Goal: Transaction & Acquisition: Purchase product/service

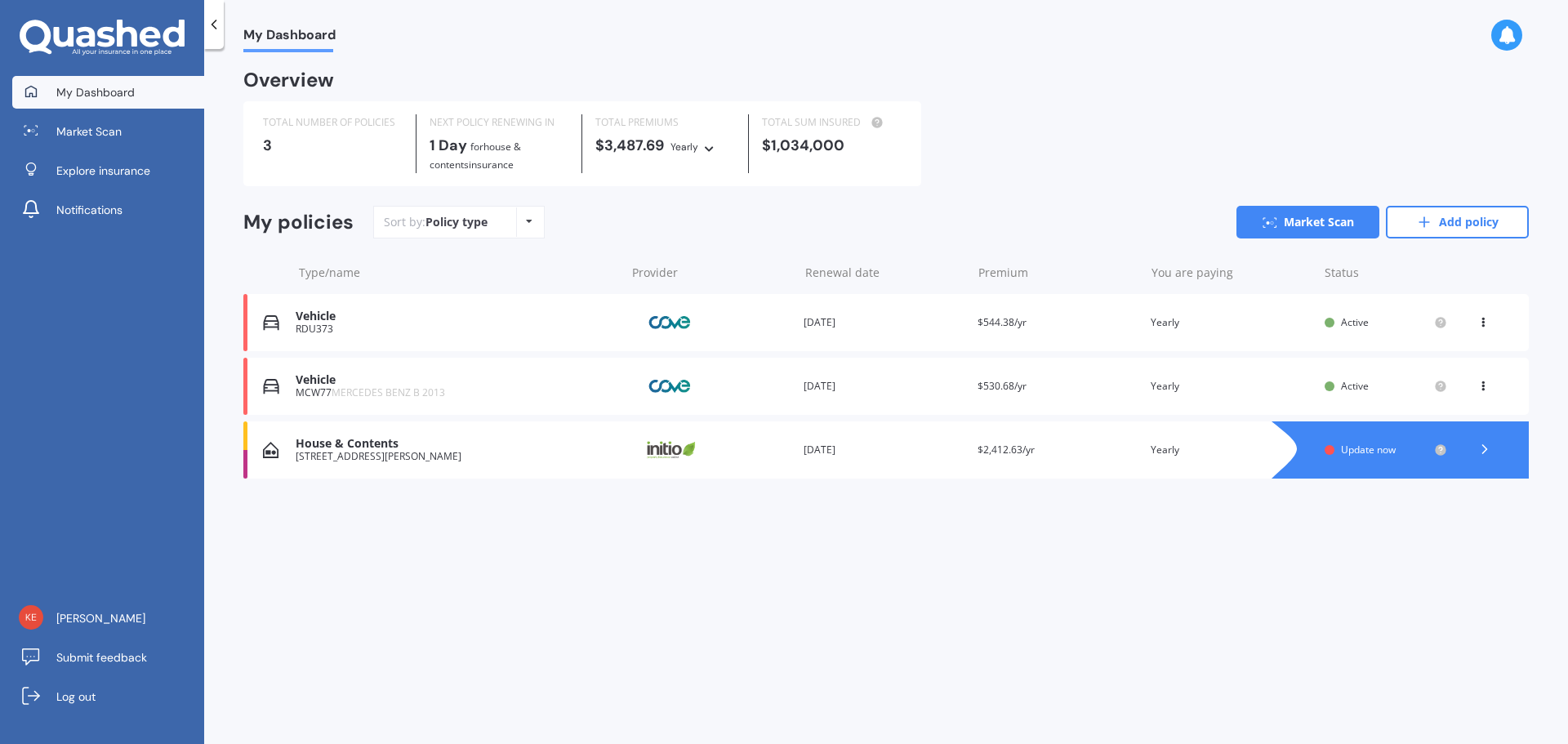
click at [460, 441] on div "House & Contents" at bounding box center [456, 444] width 321 height 14
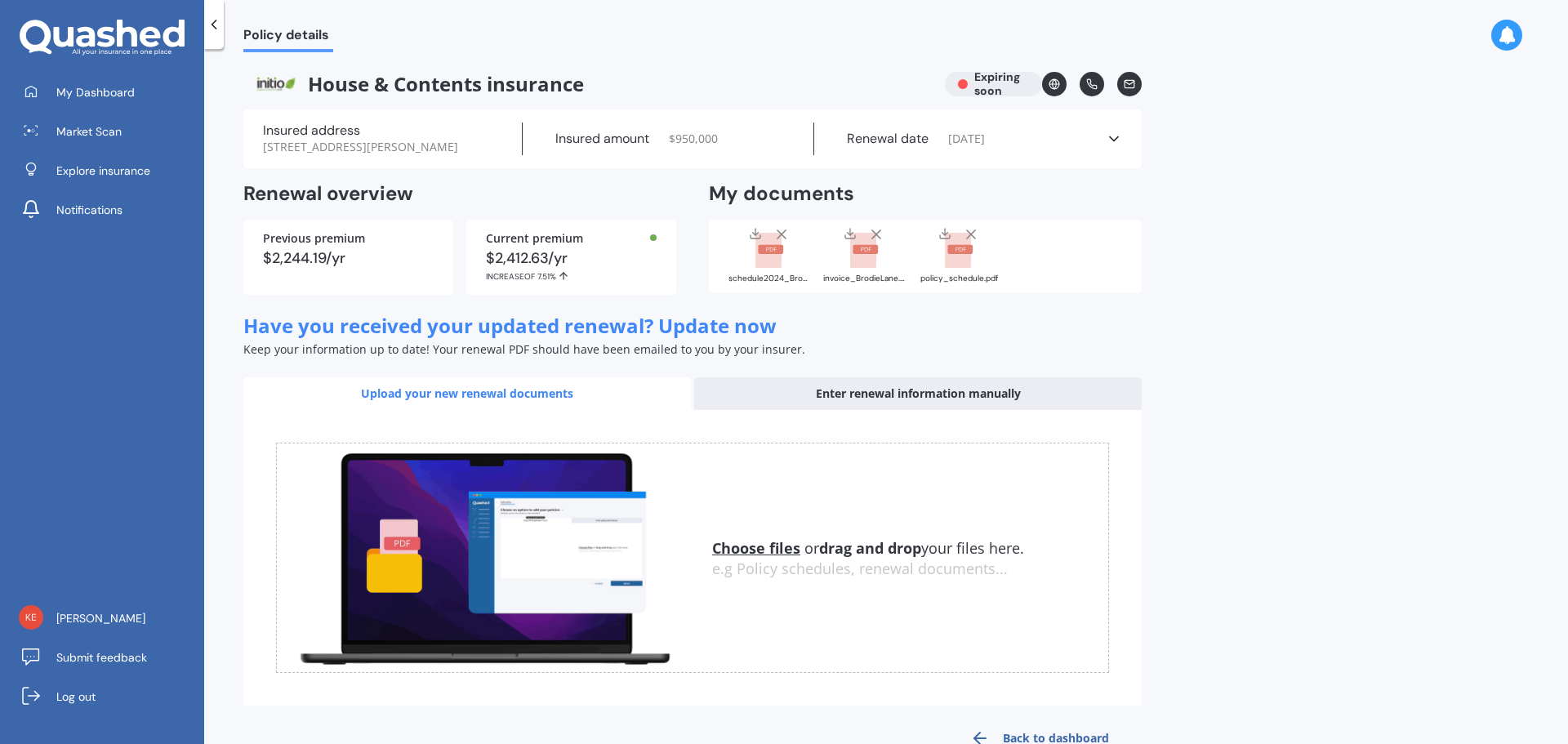
click at [1056, 85] on icon at bounding box center [1055, 85] width 4 height 10
click at [105, 87] on span "My Dashboard" at bounding box center [95, 92] width 79 height 17
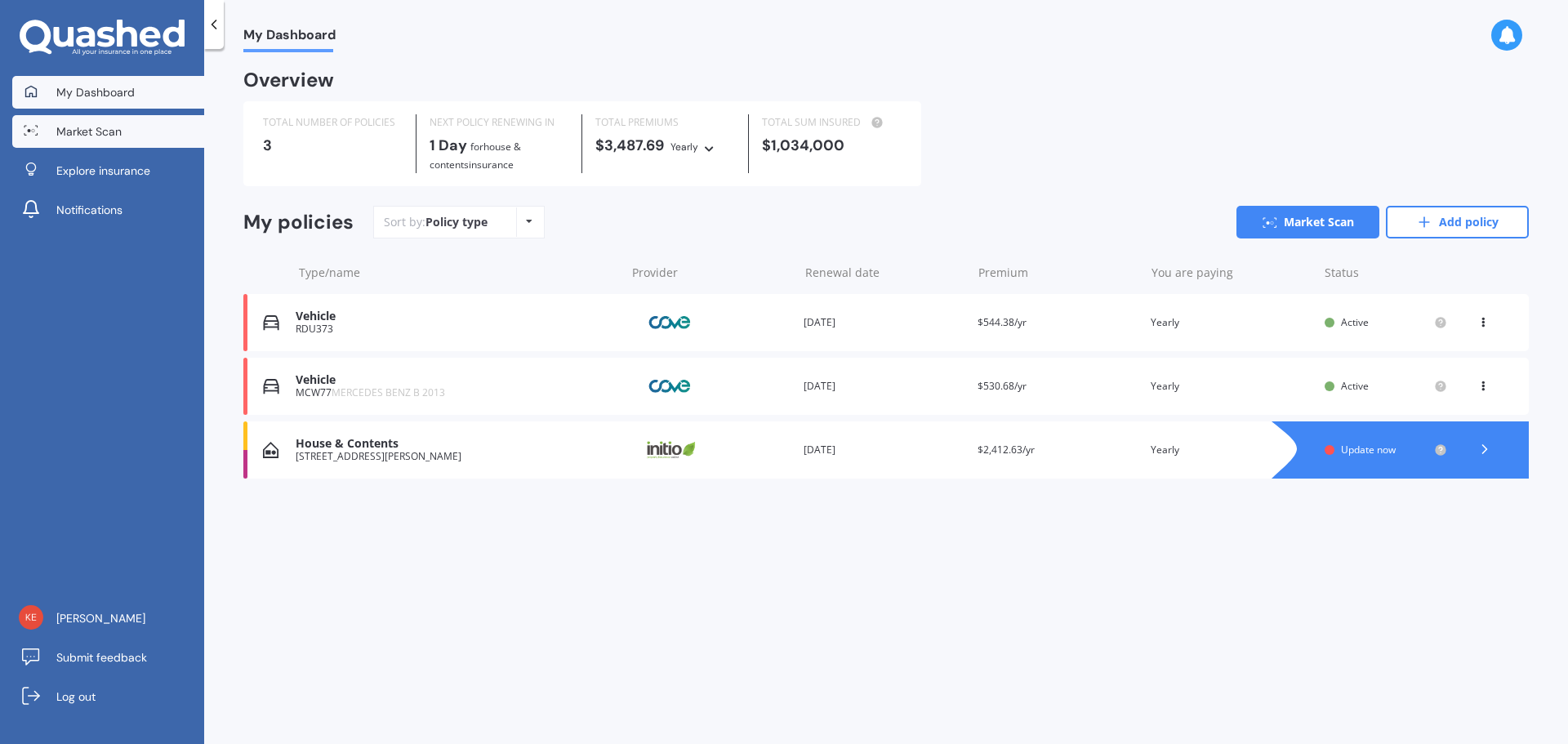
click at [101, 133] on span "Market Scan" at bounding box center [88, 131] width 65 height 17
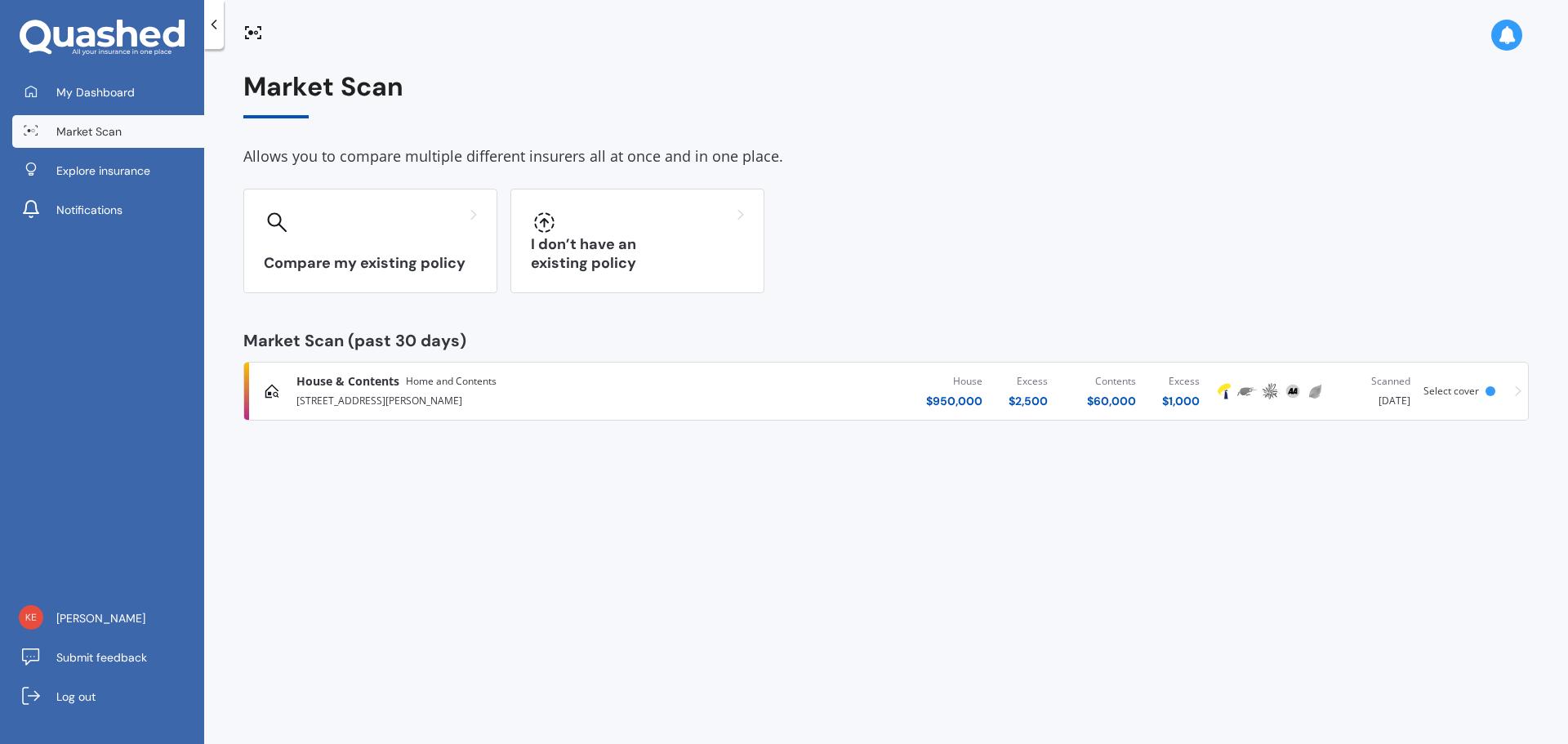
click at [1520, 393] on icon at bounding box center [1518, 391] width 7 height 12
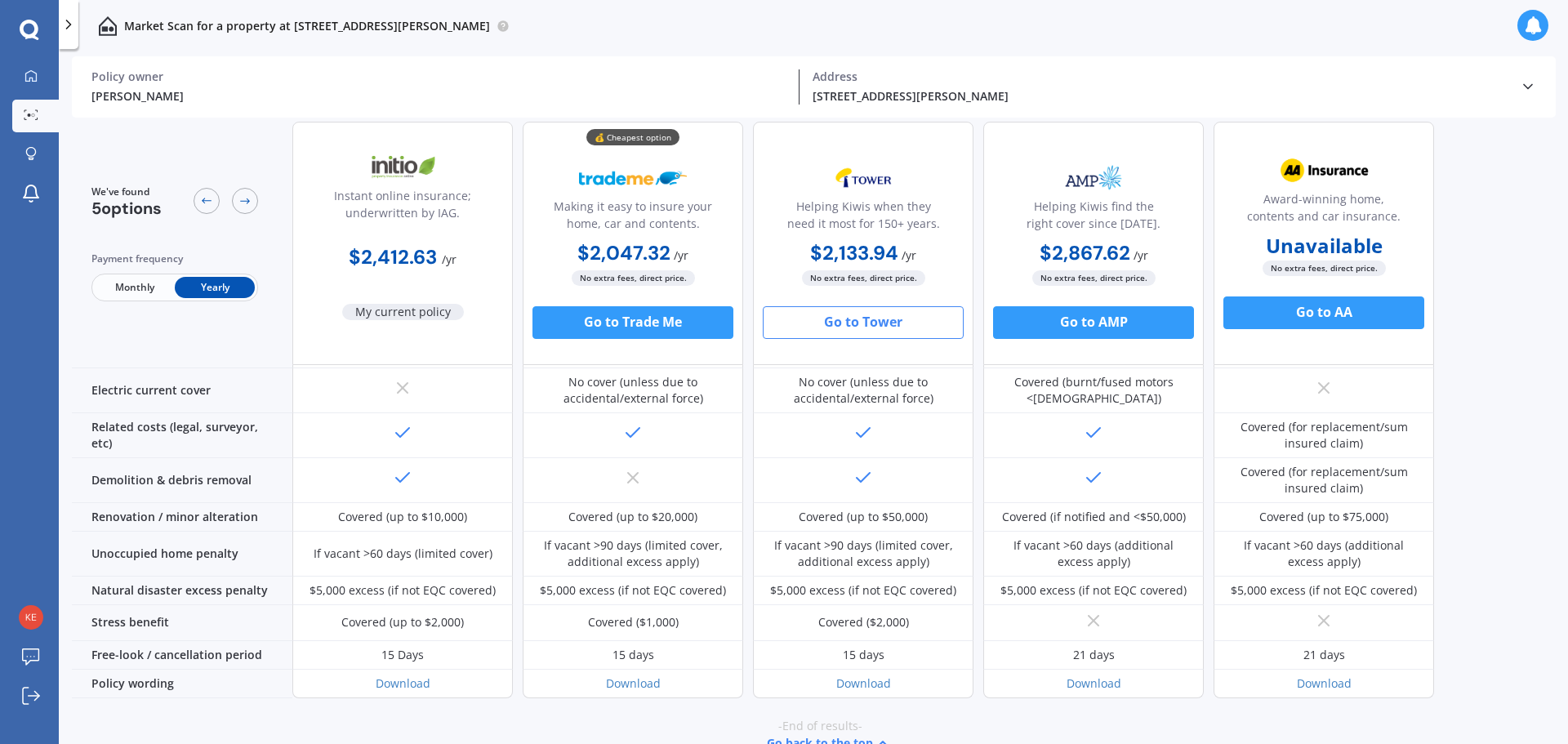
scroll to position [54, 0]
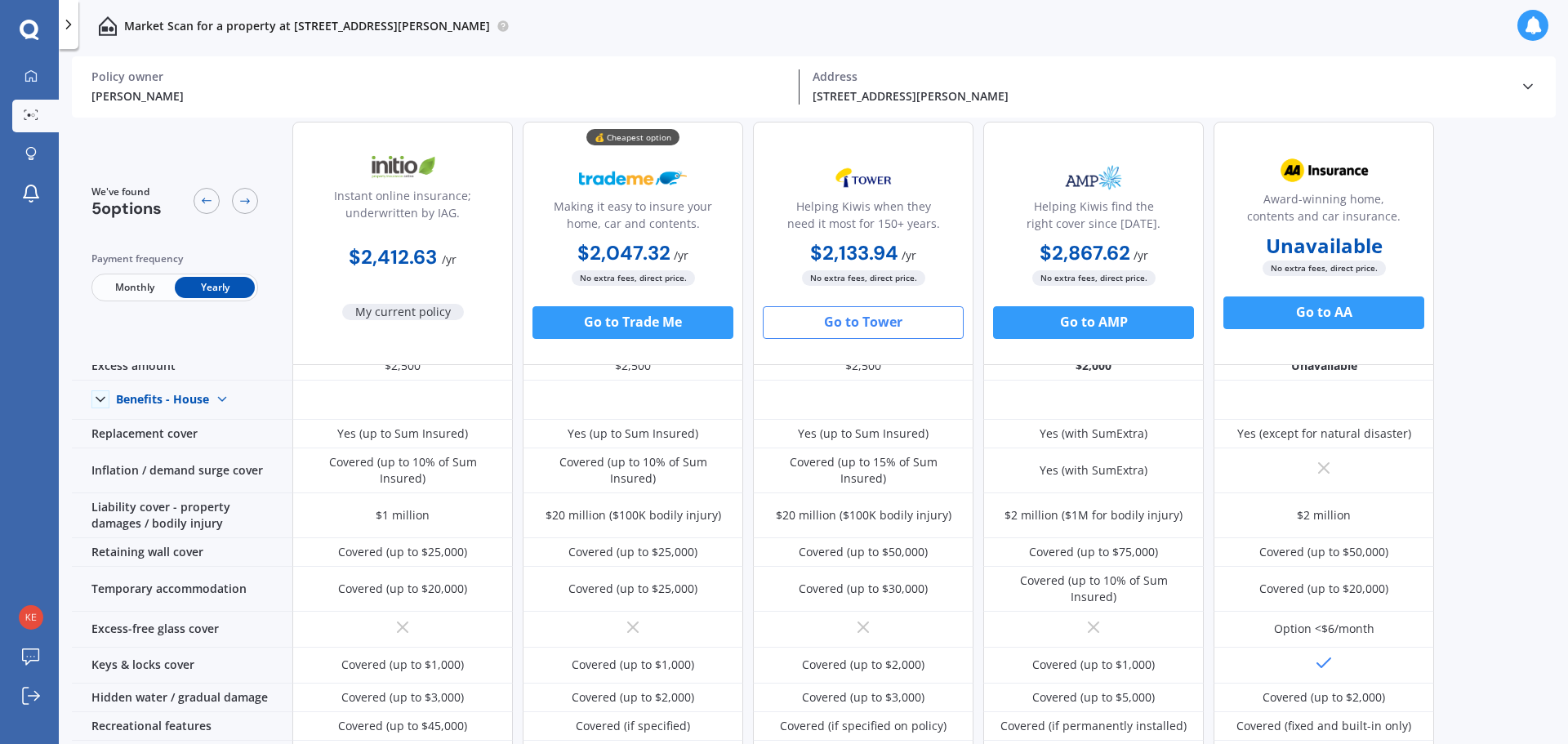
click at [852, 316] on button "Go to Tower" at bounding box center [863, 322] width 201 height 33
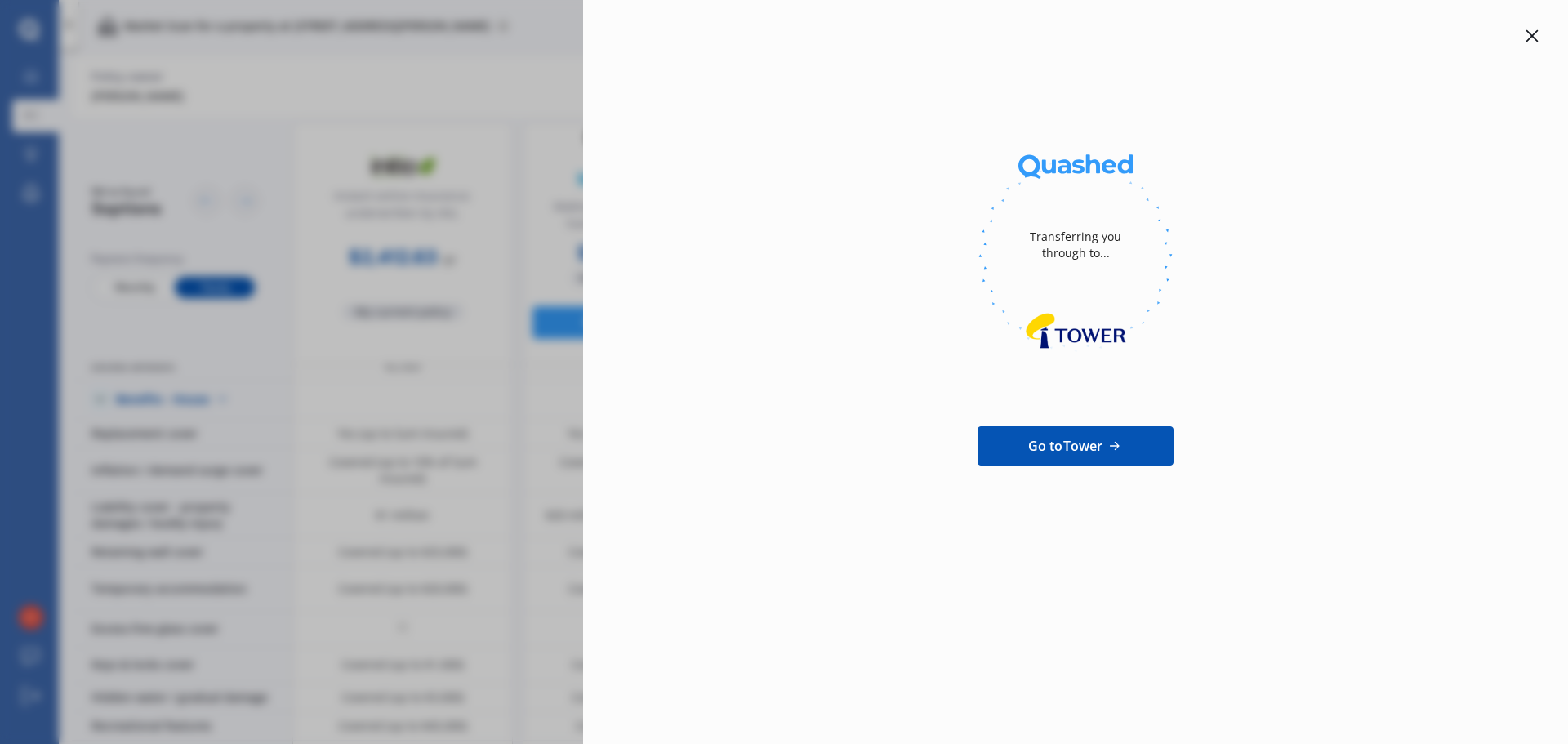
click at [1110, 438] on icon at bounding box center [1115, 446] width 17 height 17
click at [1532, 39] on icon at bounding box center [1532, 35] width 13 height 13
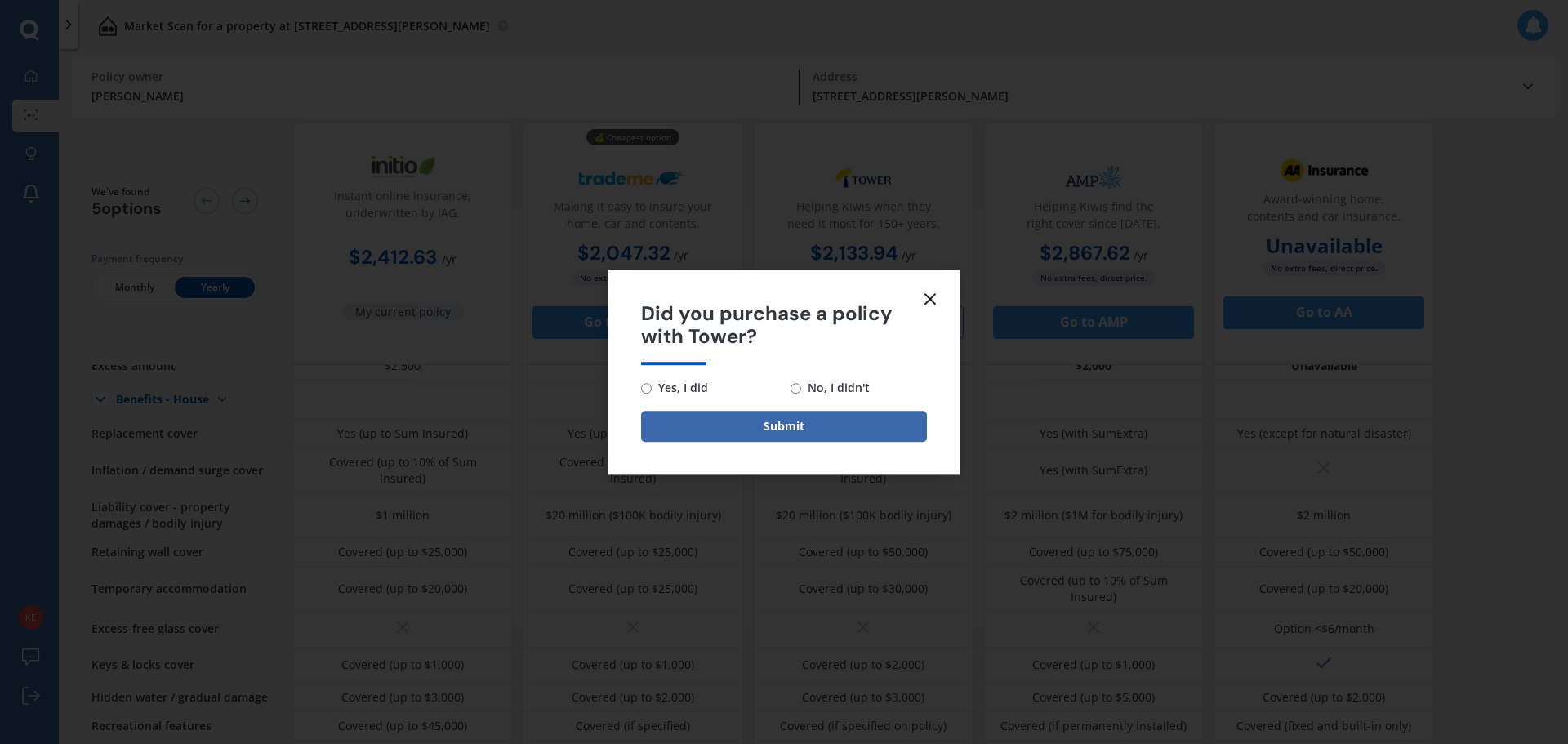
click at [663, 389] on span "Yes, I did" at bounding box center [680, 388] width 56 height 19
click at [652, 389] on input "Yes, I did" at bounding box center [646, 388] width 11 height 11
radio input "true"
click at [706, 424] on button "Submit" at bounding box center [784, 426] width 286 height 31
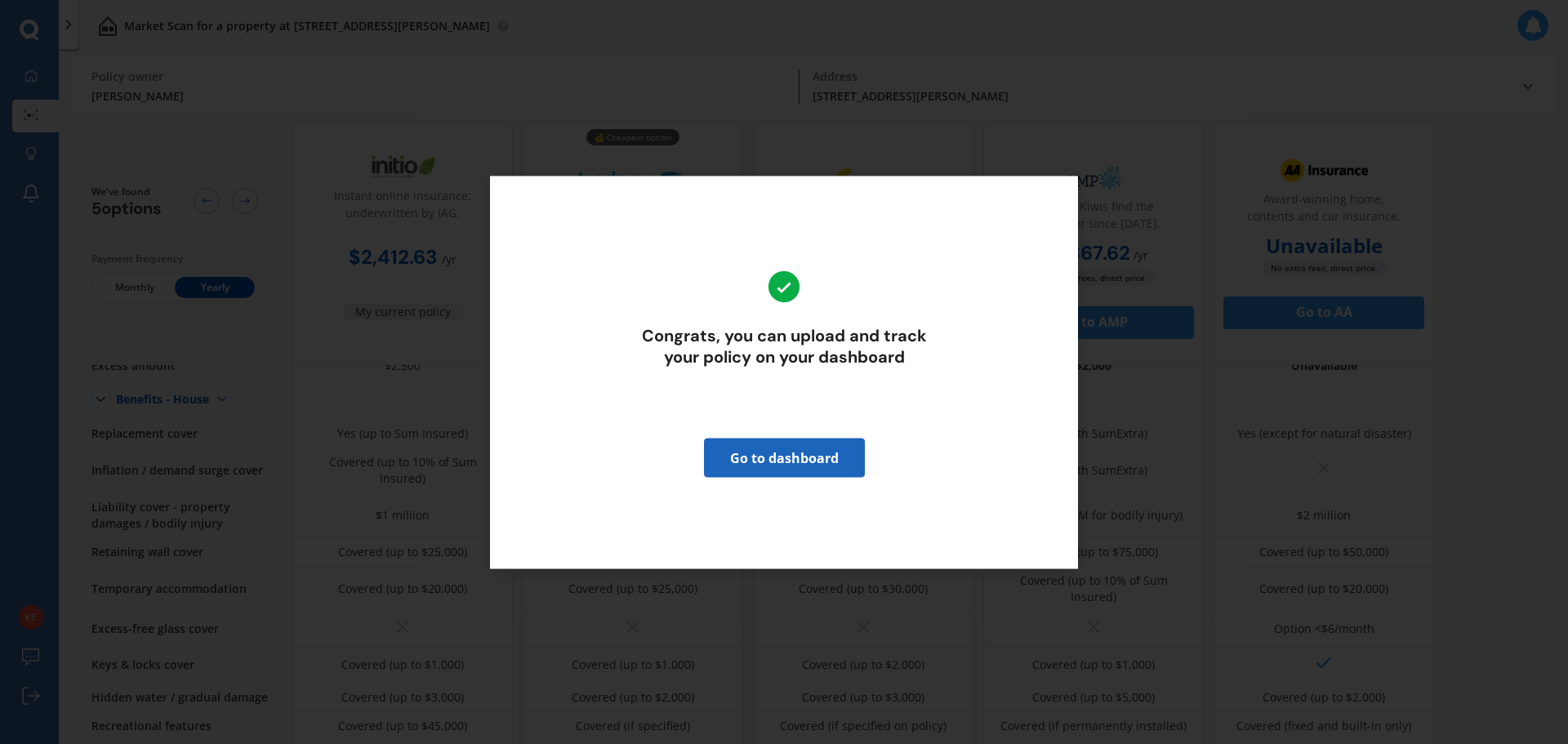
click at [824, 473] on link "Go to dashboard" at bounding box center [785, 457] width 161 height 39
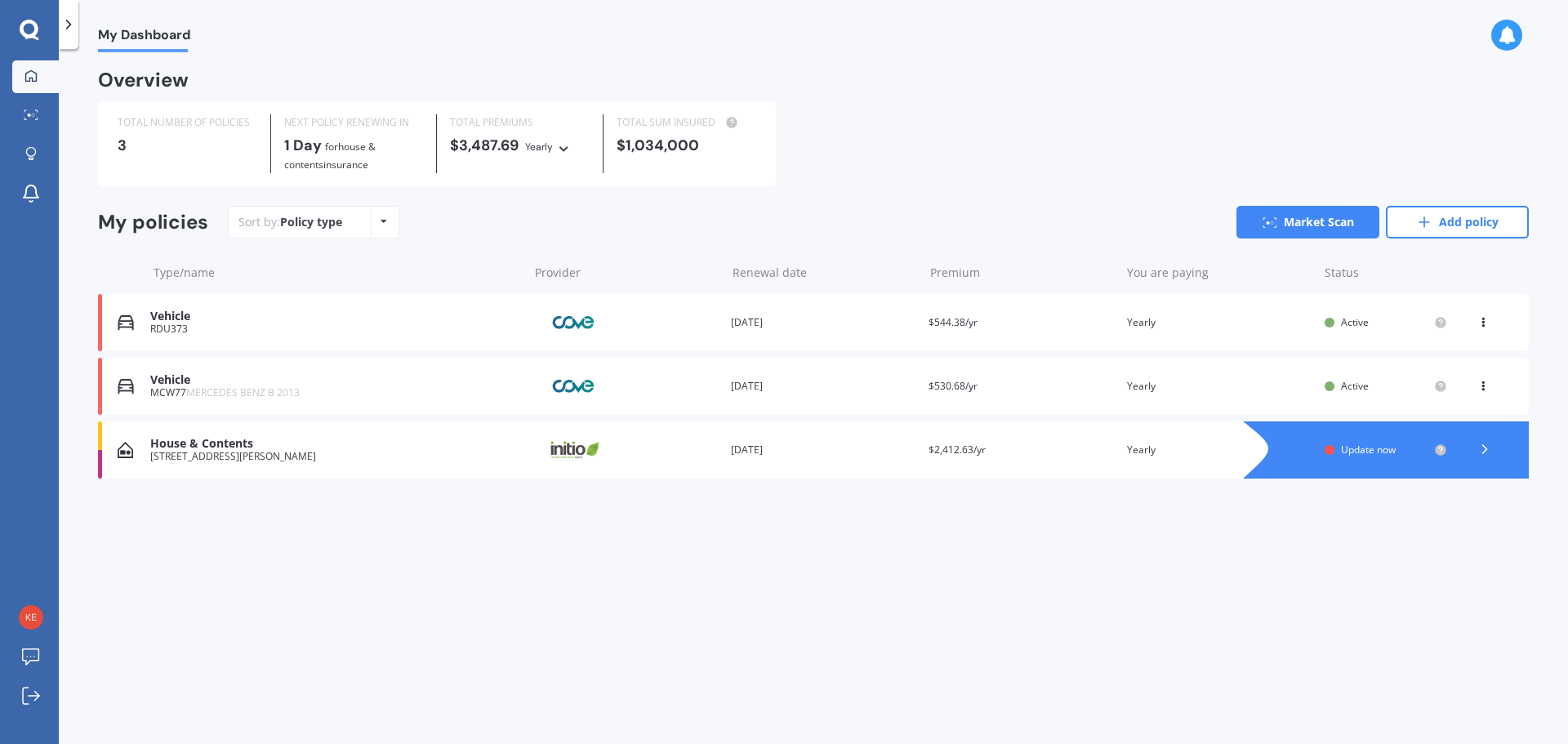
click at [248, 449] on div "House & Contents" at bounding box center [335, 444] width 370 height 14
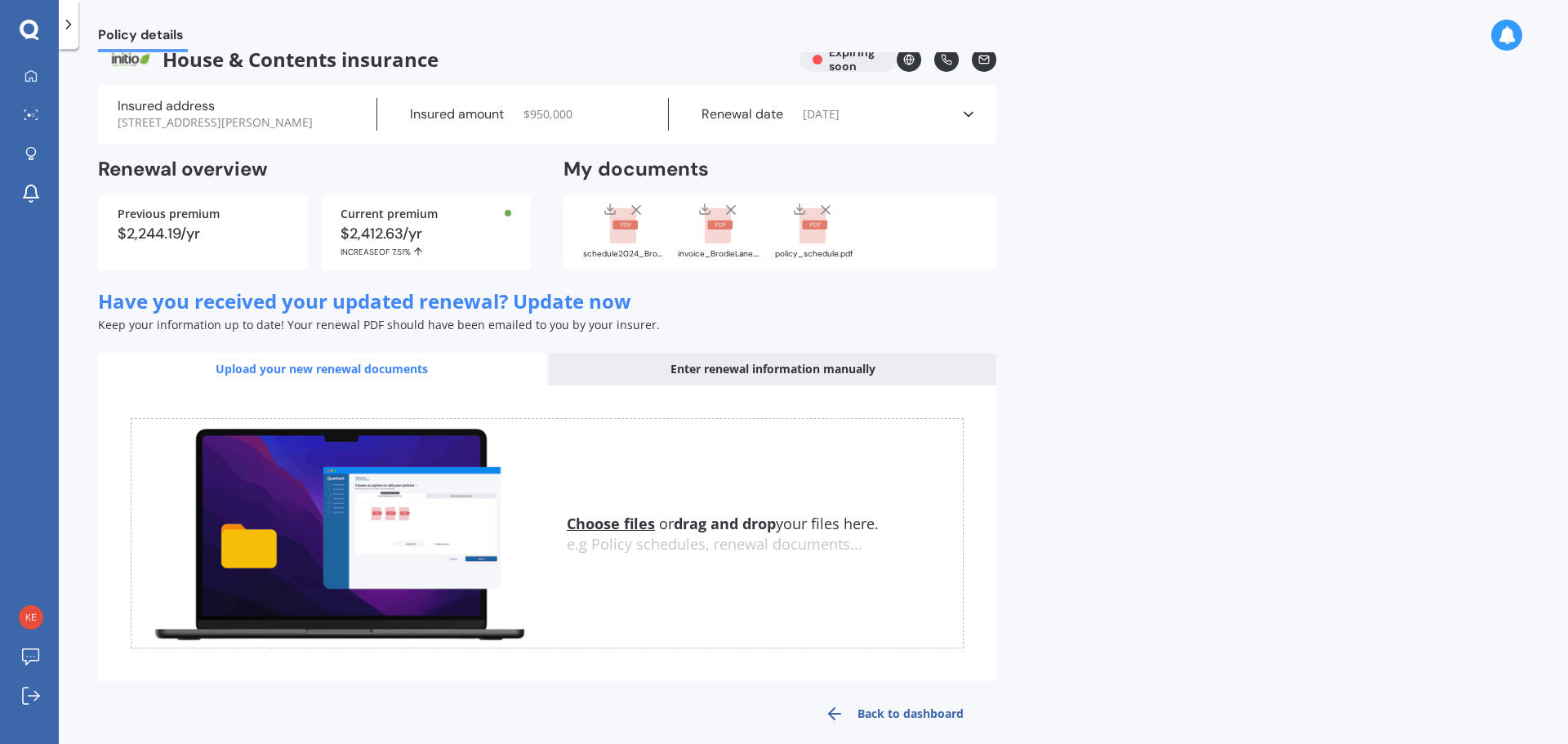
scroll to position [44, 0]
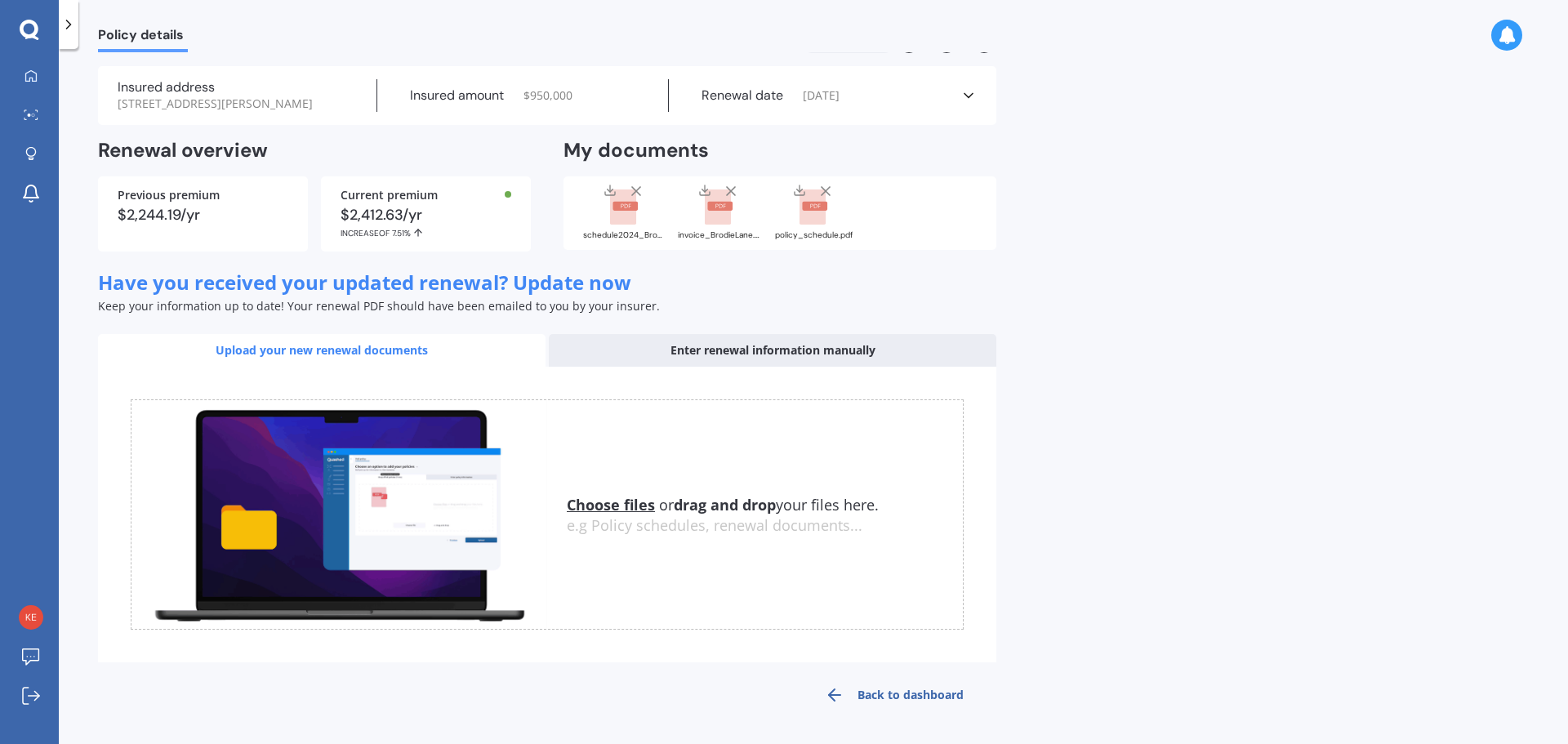
click at [970, 103] on icon at bounding box center [969, 95] width 17 height 17
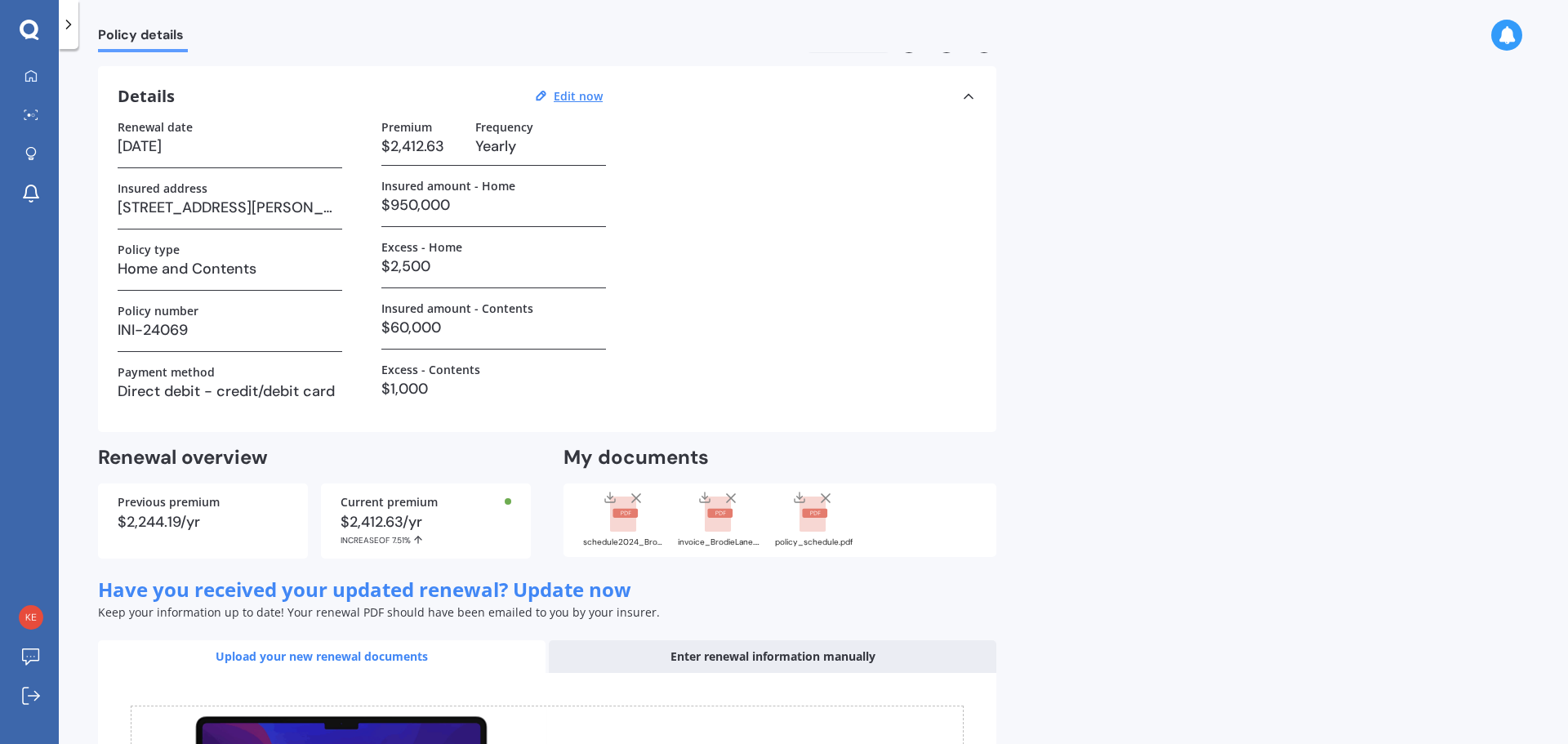
click at [809, 516] on rect at bounding box center [815, 513] width 25 height 9
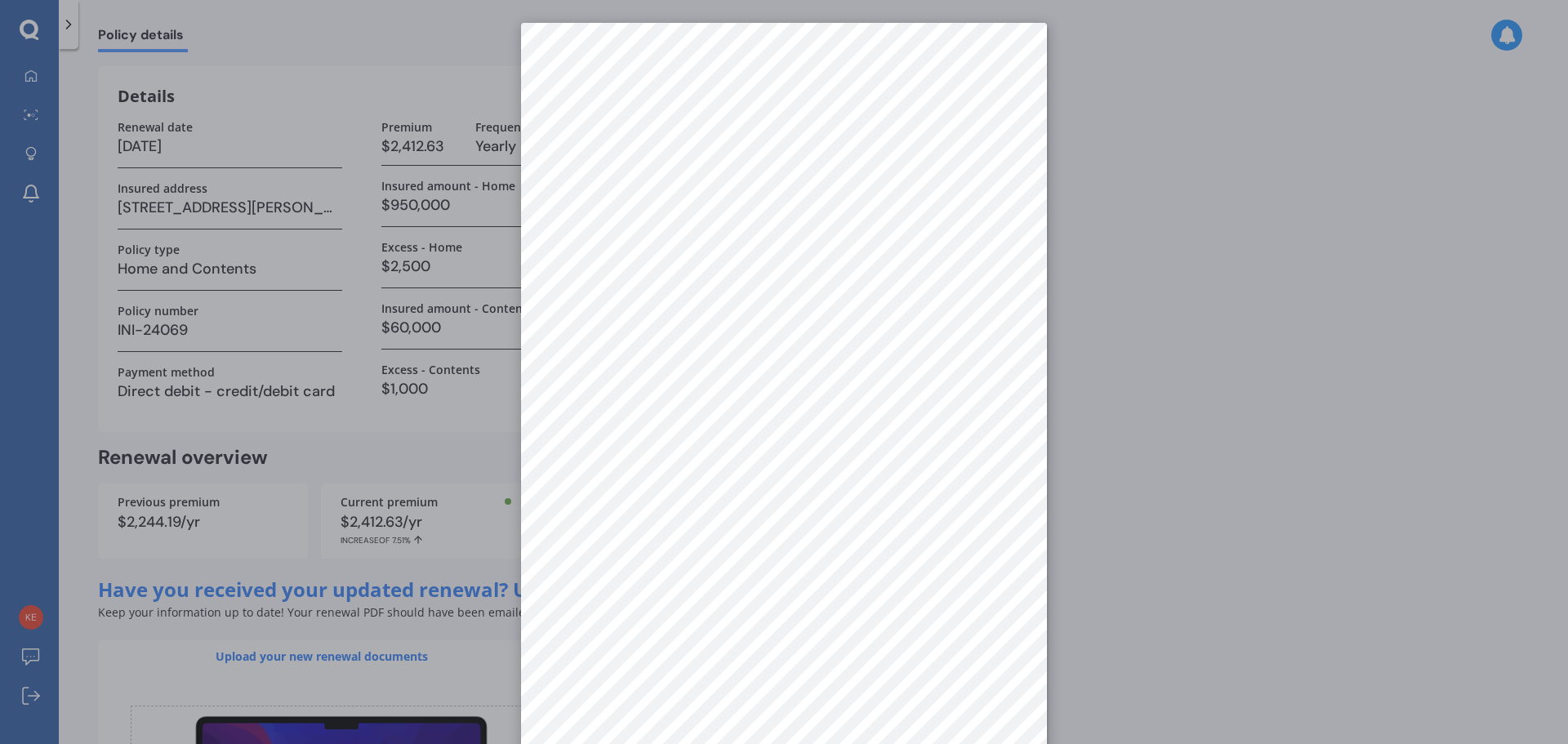
drag, startPoint x: 1077, startPoint y: 34, endPoint x: 1038, endPoint y: 1, distance: 51.1
click at [1075, 34] on div at bounding box center [784, 372] width 1568 height 744
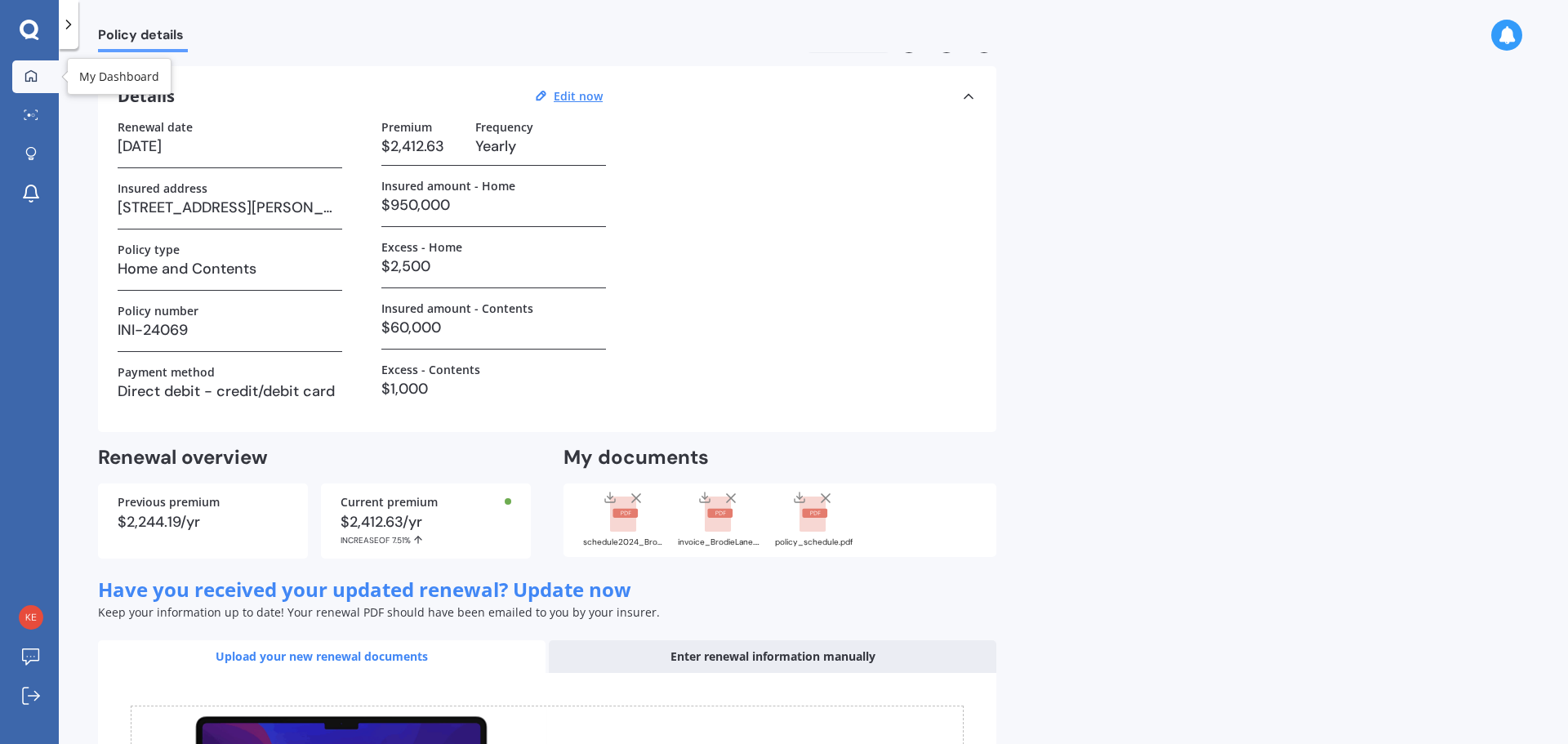
click at [36, 75] on icon at bounding box center [31, 75] width 12 height 12
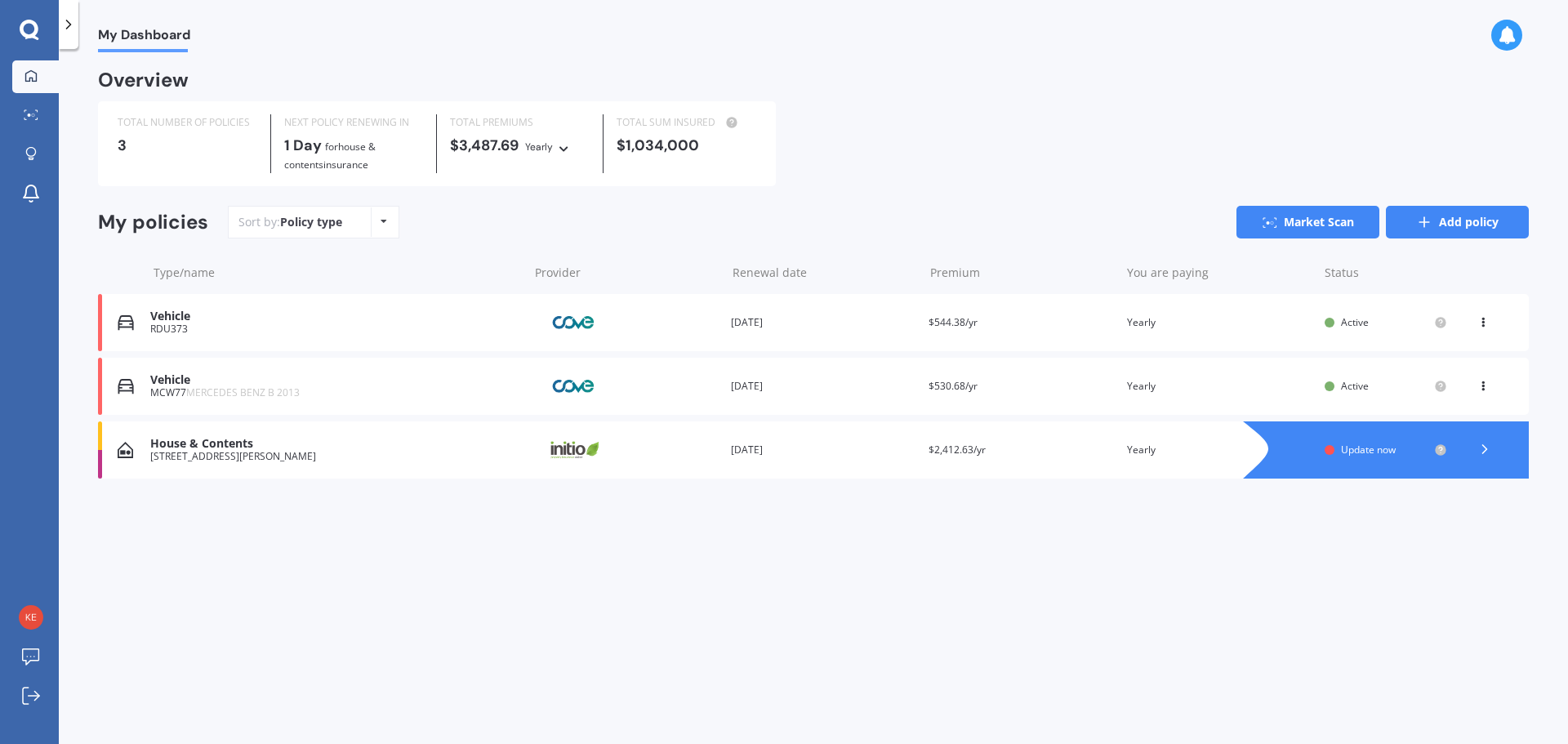
click at [1433, 223] on icon at bounding box center [1424, 221] width 17 height 17
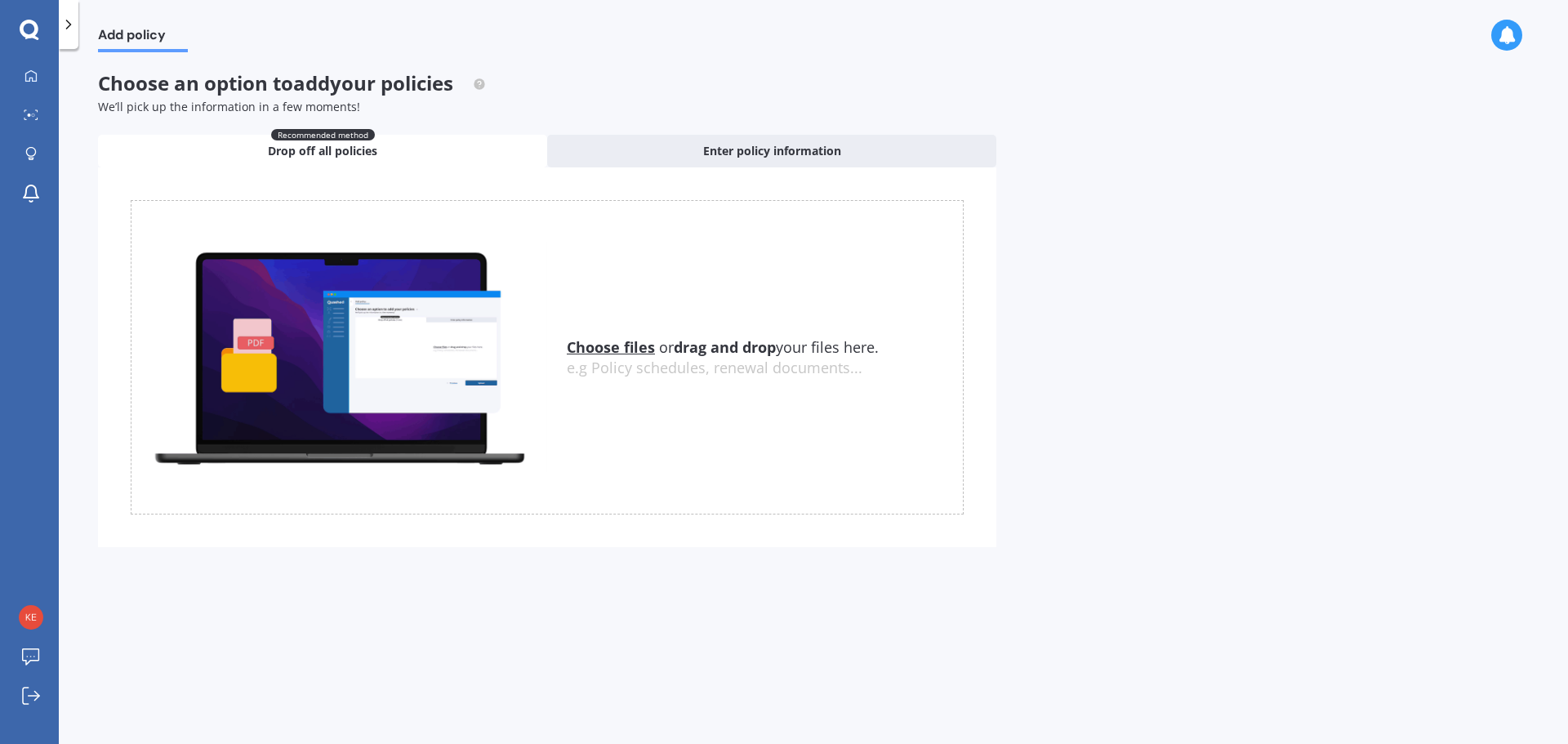
click at [599, 353] on u "Choose files" at bounding box center [611, 347] width 88 height 19
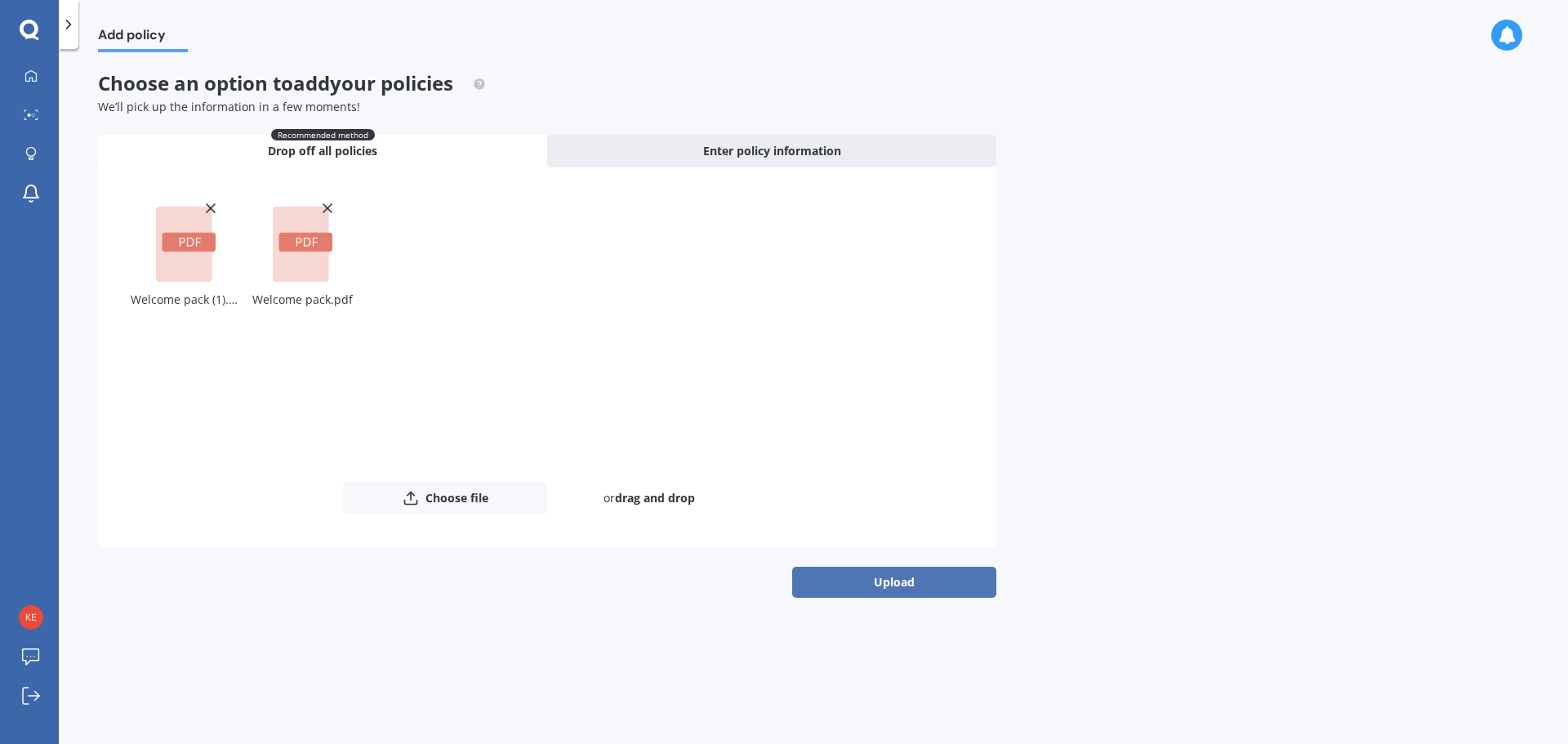
click at [907, 590] on button "Upload" at bounding box center [895, 583] width 204 height 31
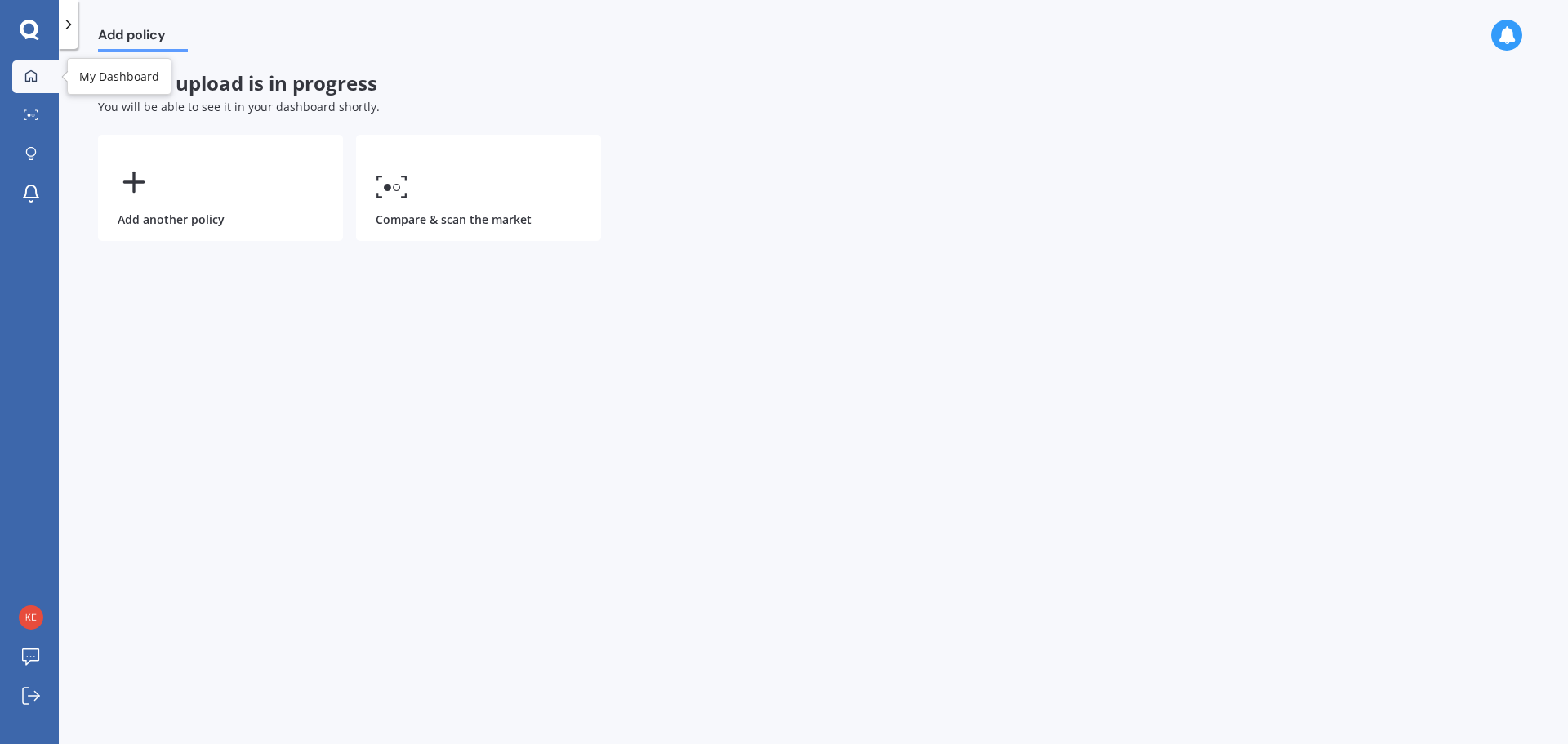
click at [34, 83] on div at bounding box center [30, 76] width 24 height 15
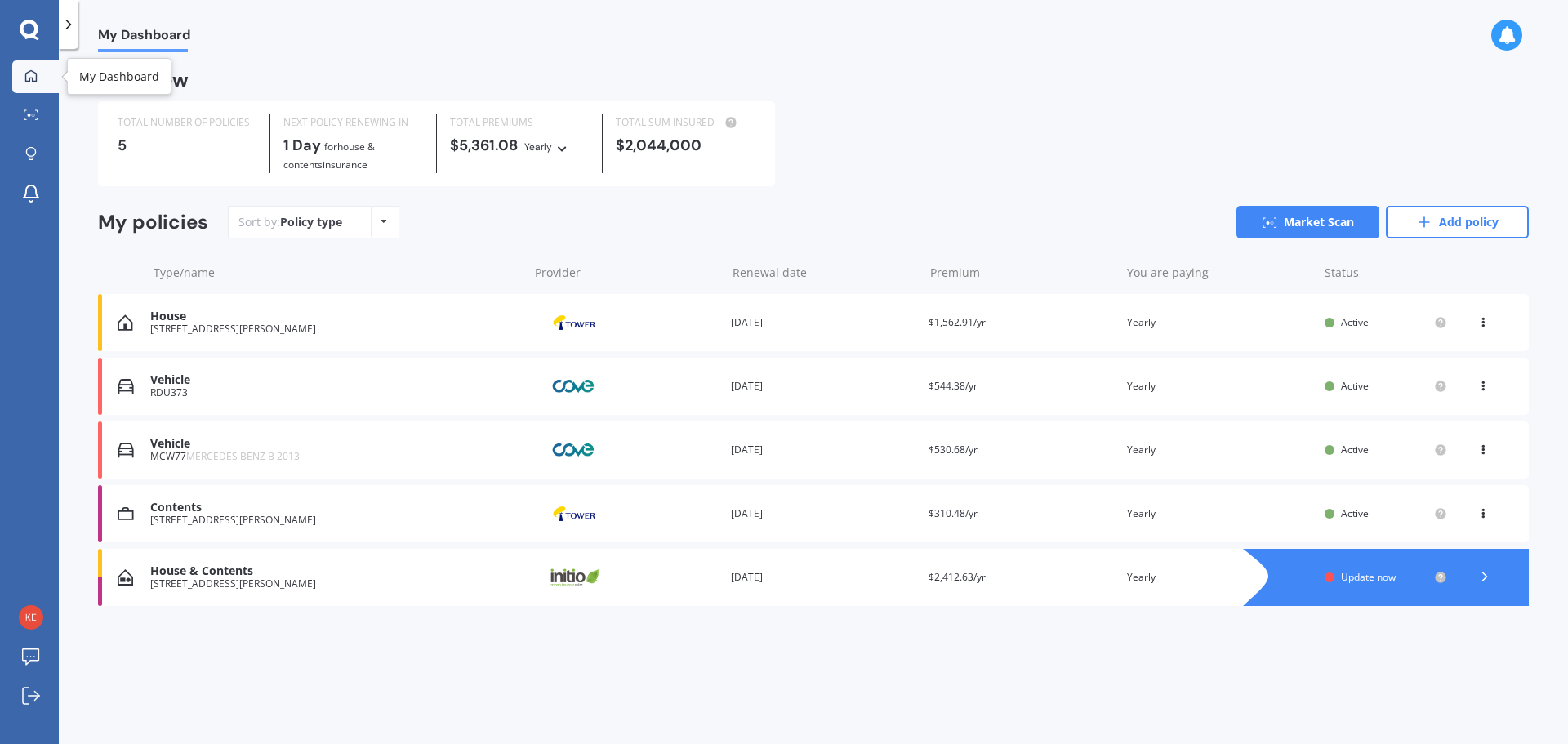
click at [35, 72] on icon at bounding box center [30, 75] width 13 height 13
